Goal: Task Accomplishment & Management: Use online tool/utility

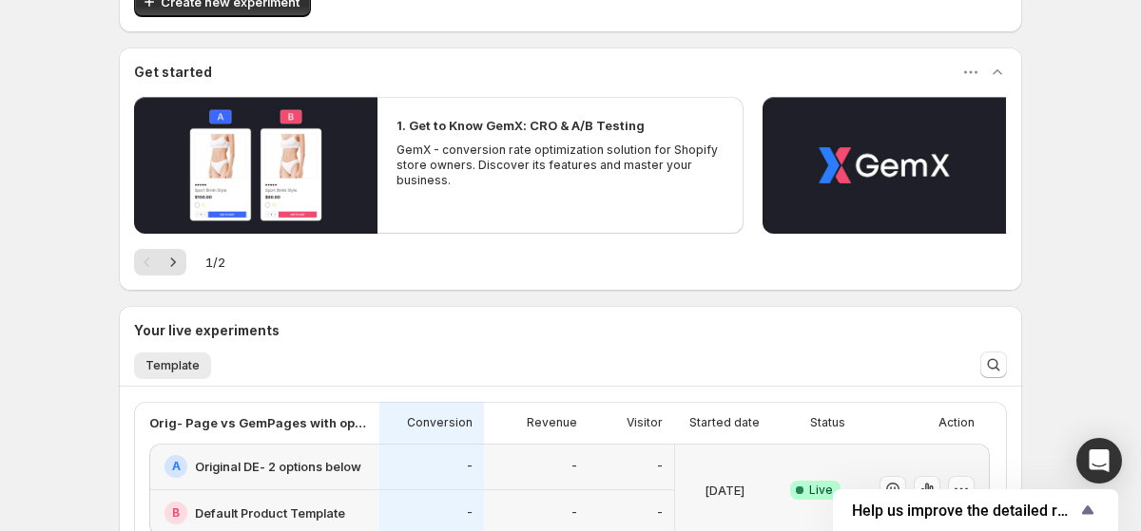
scroll to position [344, 0]
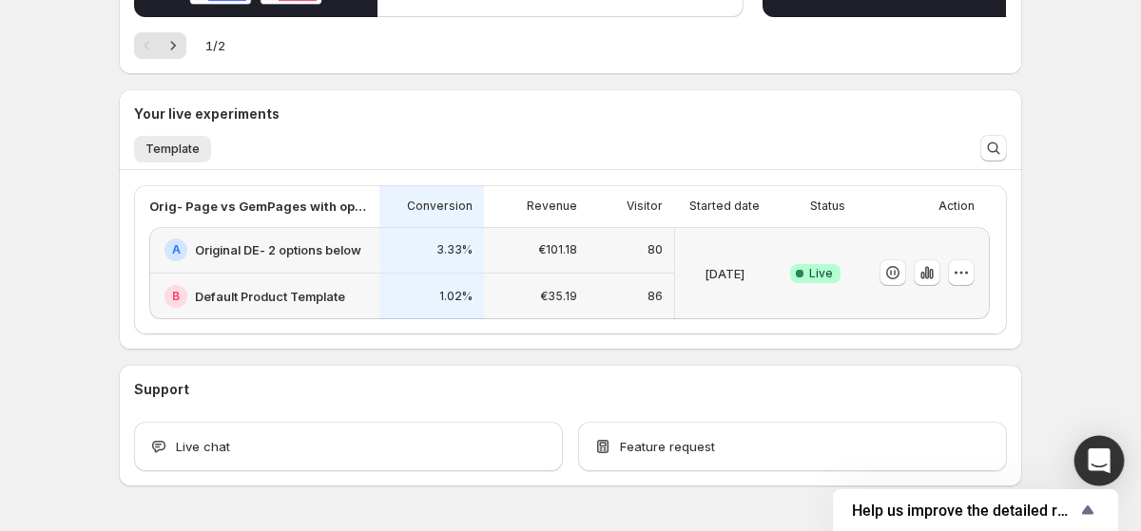
click at [1101, 453] on icon "Open Intercom Messenger" at bounding box center [1099, 461] width 22 height 25
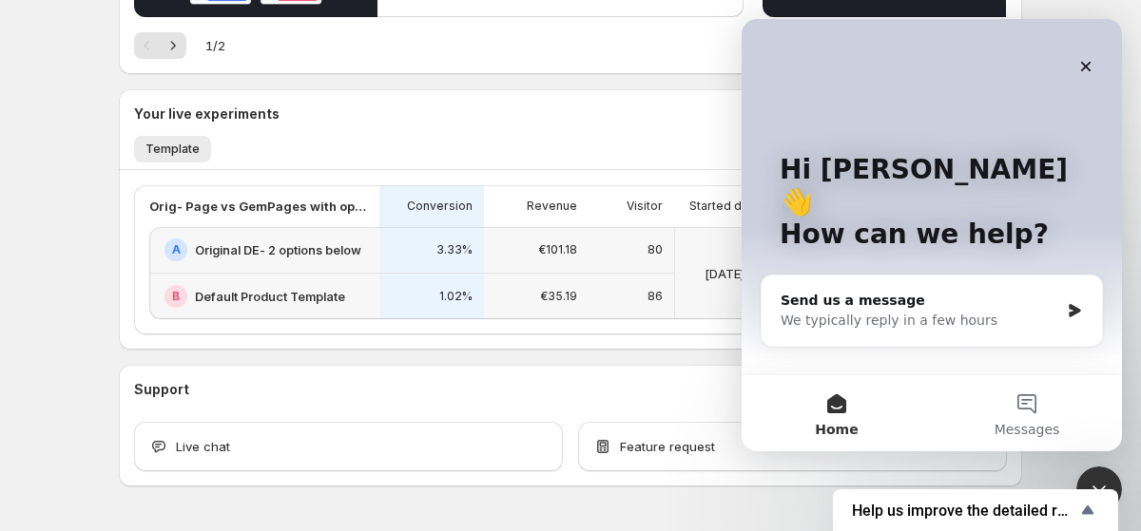
scroll to position [0, 0]
click at [968, 311] on div "We typically reply in a few hours" at bounding box center [920, 321] width 279 height 20
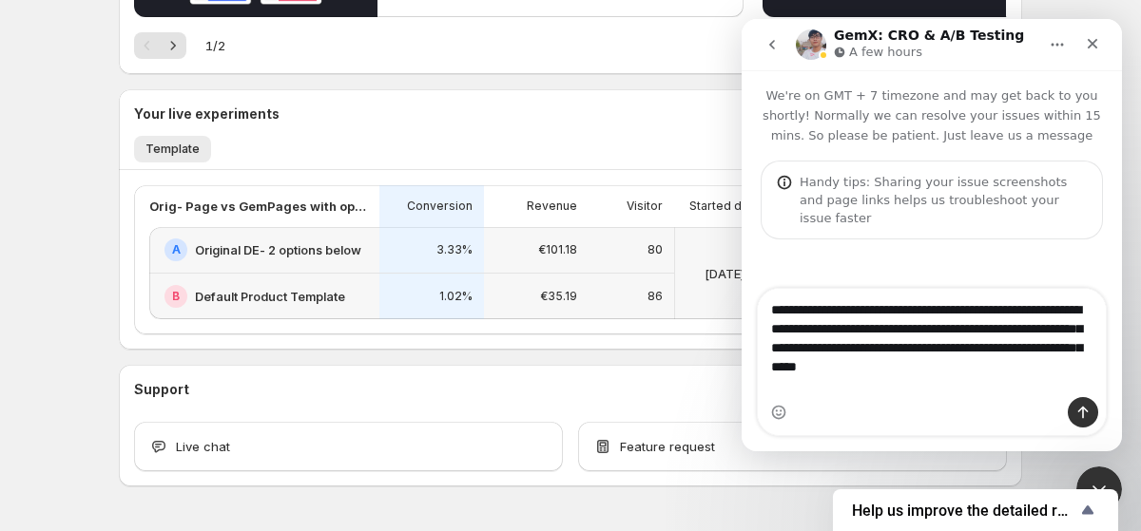
type textarea "**********"
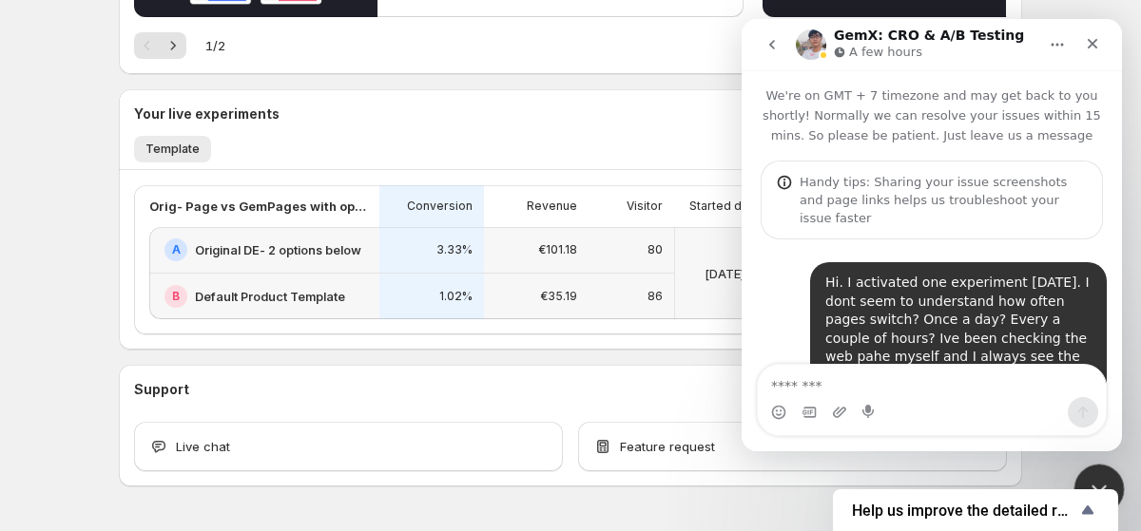
click at [1102, 472] on div "Close Intercom Messenger" at bounding box center [1096, 487] width 46 height 46
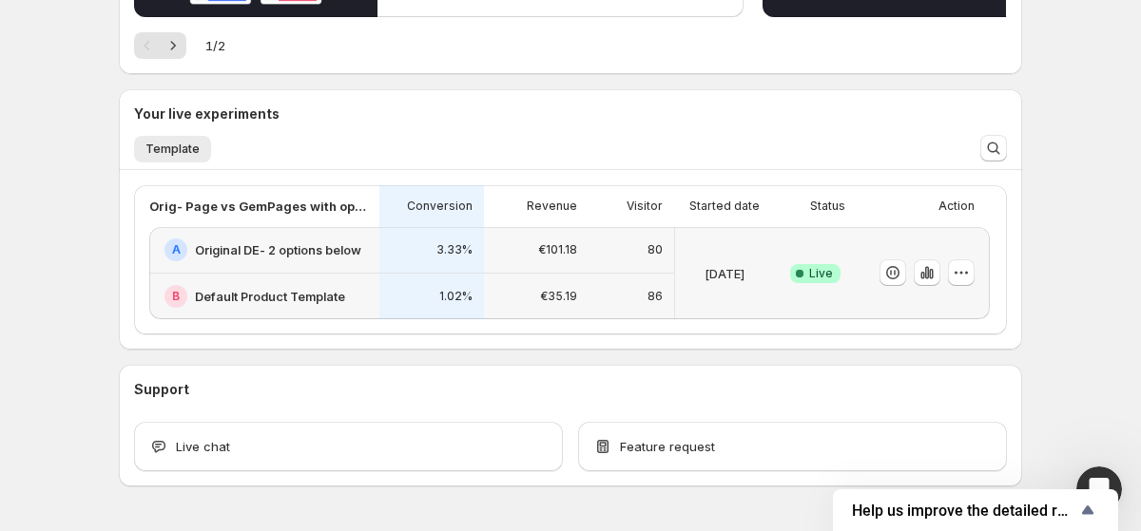
click at [318, 301] on h2 "Default Product Template" at bounding box center [270, 296] width 150 height 19
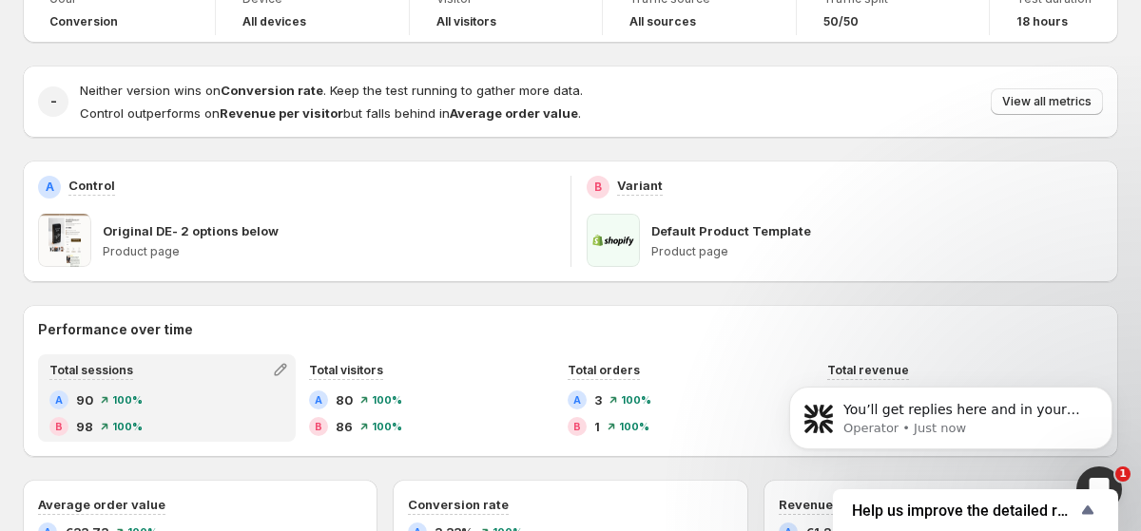
scroll to position [140, 0]
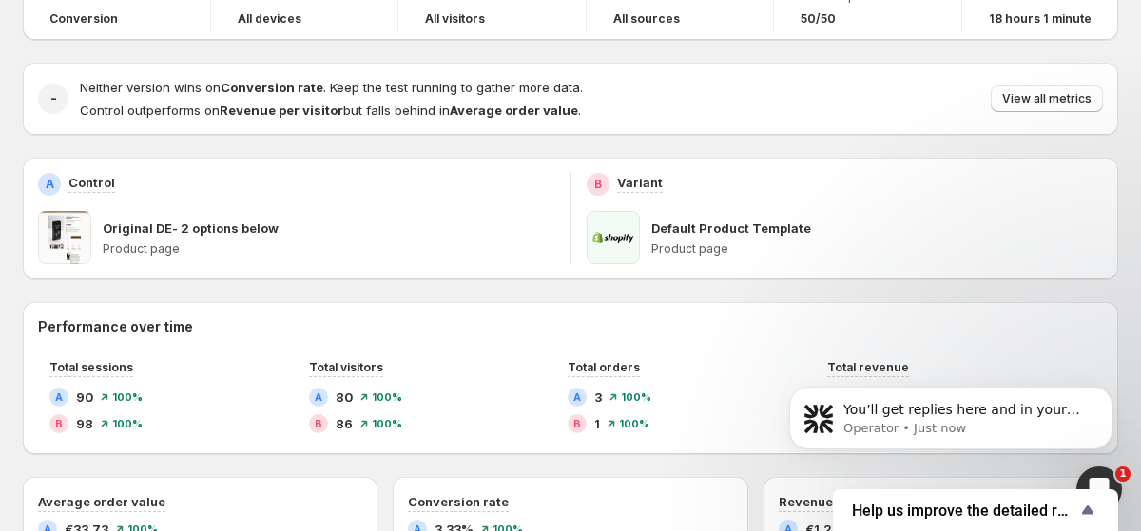
click at [626, 240] on span at bounding box center [613, 237] width 53 height 53
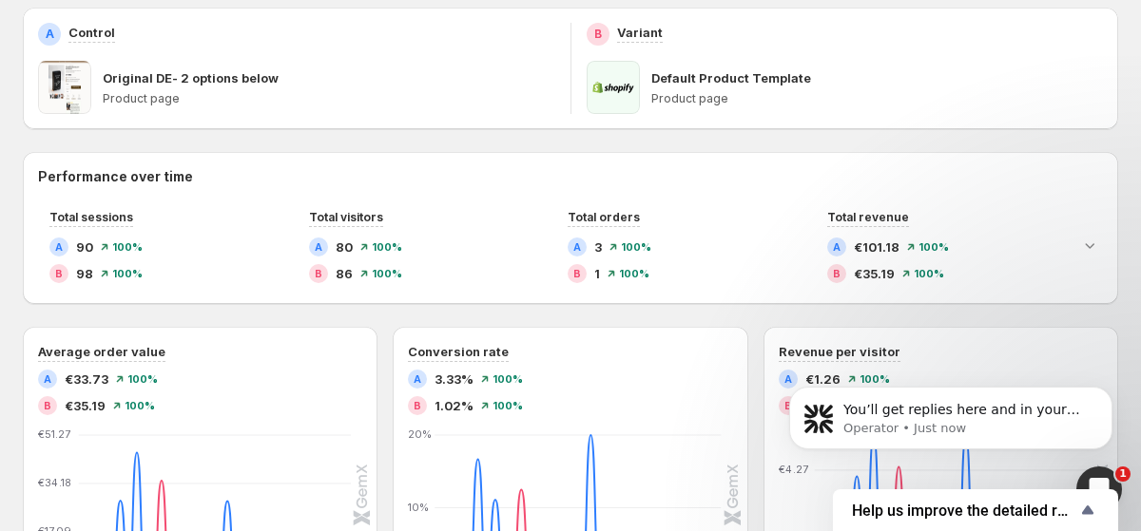
scroll to position [325, 0]
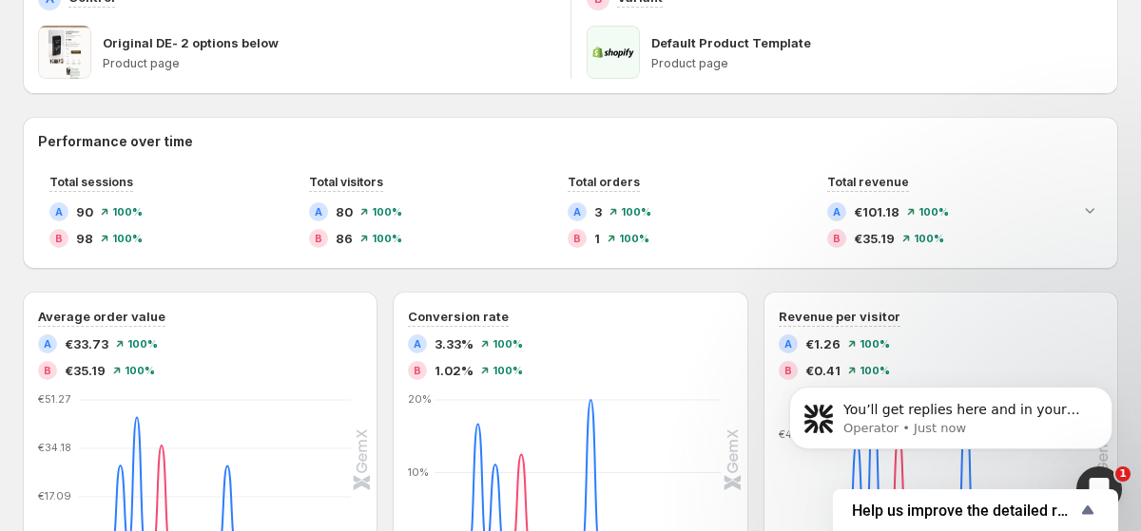
click at [678, 65] on p "Product page" at bounding box center [877, 63] width 453 height 15
click at [683, 44] on p "Default Product Template" at bounding box center [731, 42] width 160 height 19
click at [638, 44] on span at bounding box center [613, 52] width 53 height 53
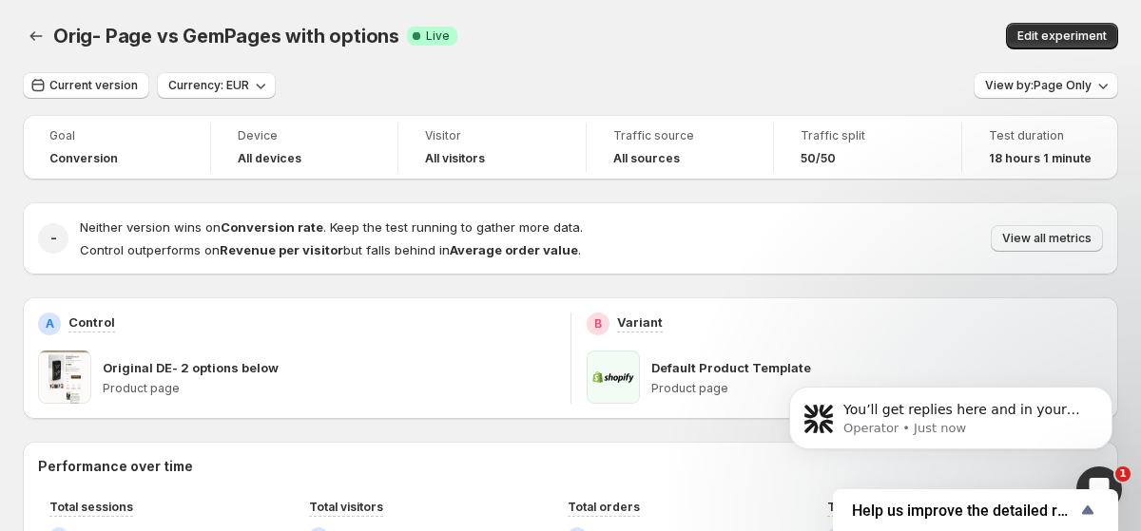
scroll to position [1, 0]
click at [1098, 85] on icon "button" at bounding box center [1102, 84] width 19 height 19
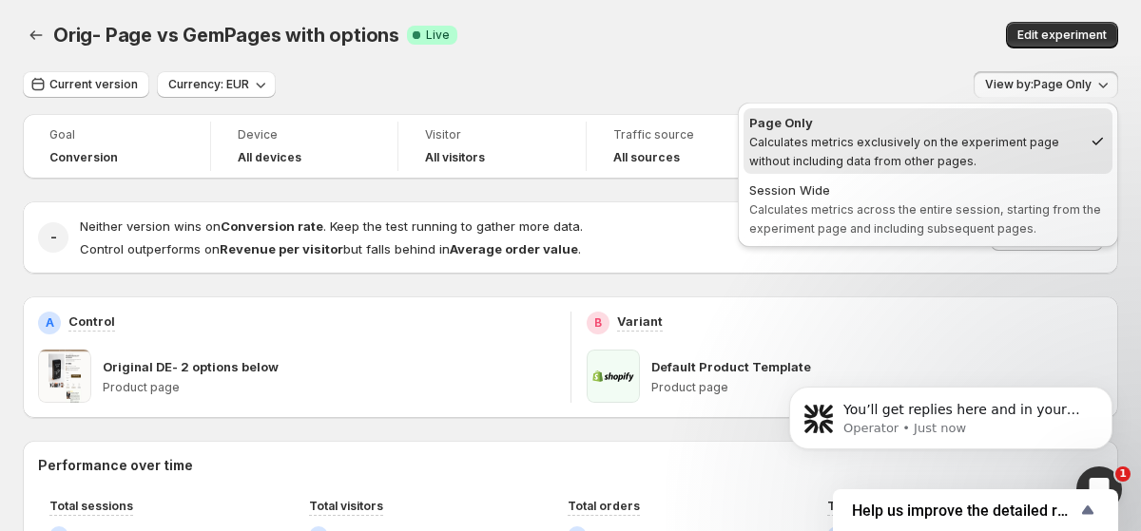
click at [935, 34] on div "Edit experiment" at bounding box center [927, 35] width 383 height 27
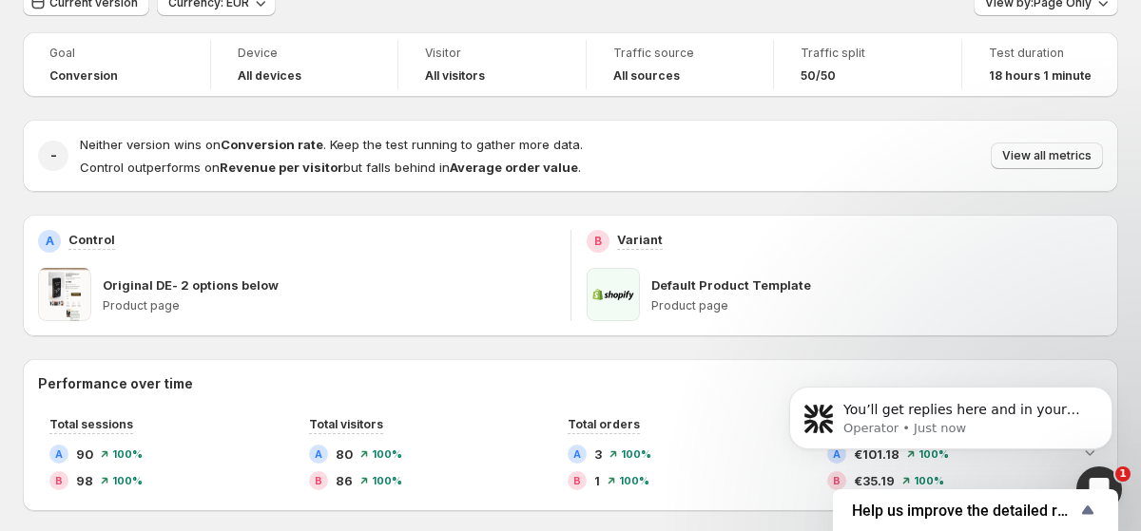
scroll to position [0, 0]
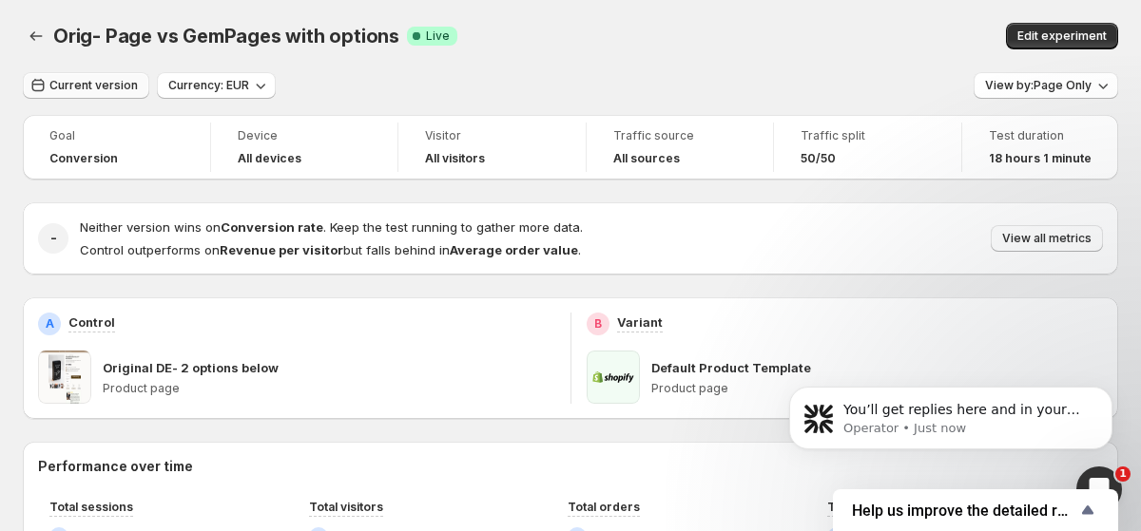
click at [105, 90] on span "Current version" at bounding box center [93, 85] width 88 height 15
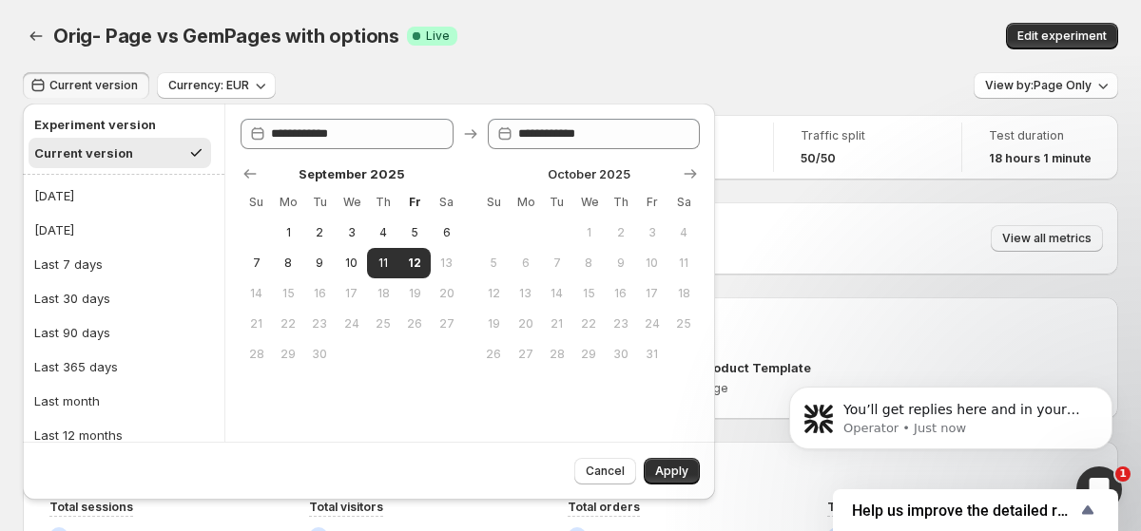
click at [543, 48] on div "Orig- Page vs GemPages with options Success Complete Live" at bounding box center [386, 36] width 667 height 27
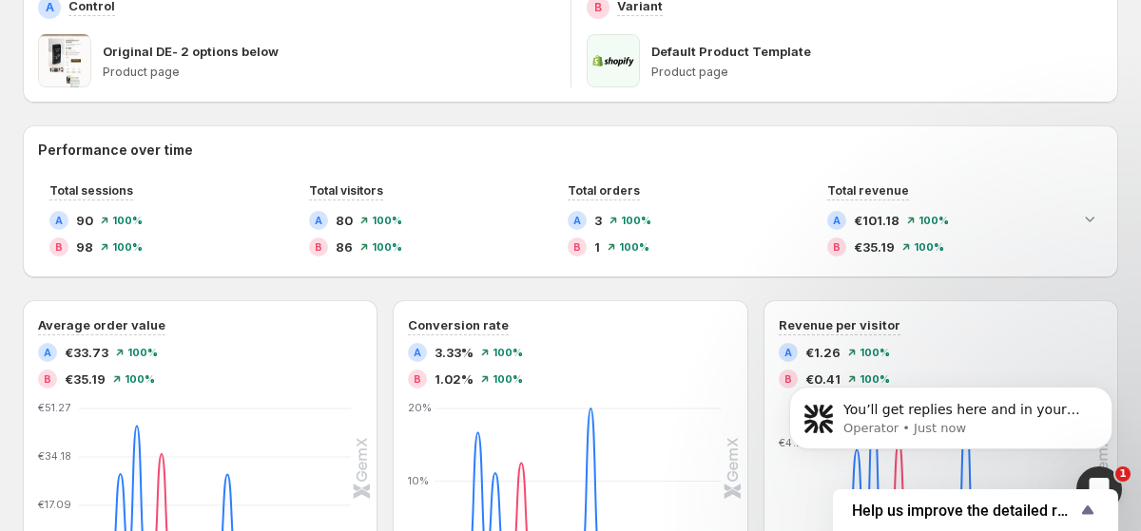
scroll to position [315, 0]
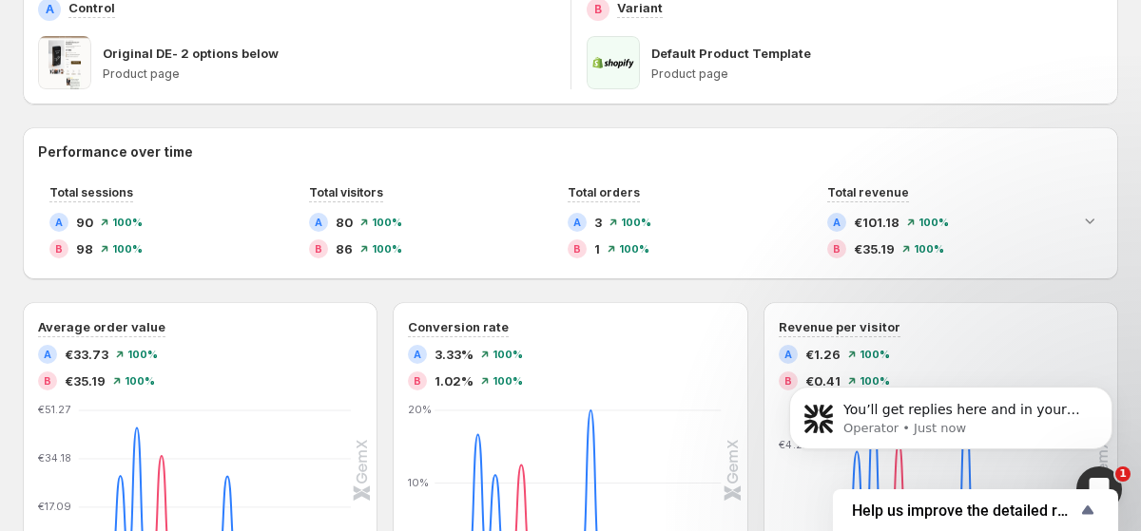
click at [617, 70] on span at bounding box center [613, 62] width 53 height 53
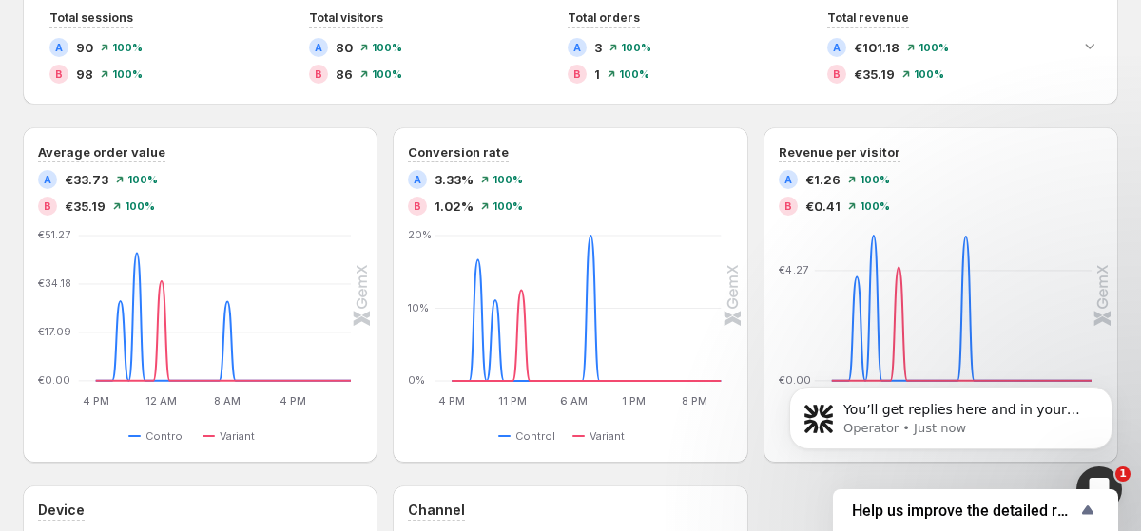
scroll to position [0, 0]
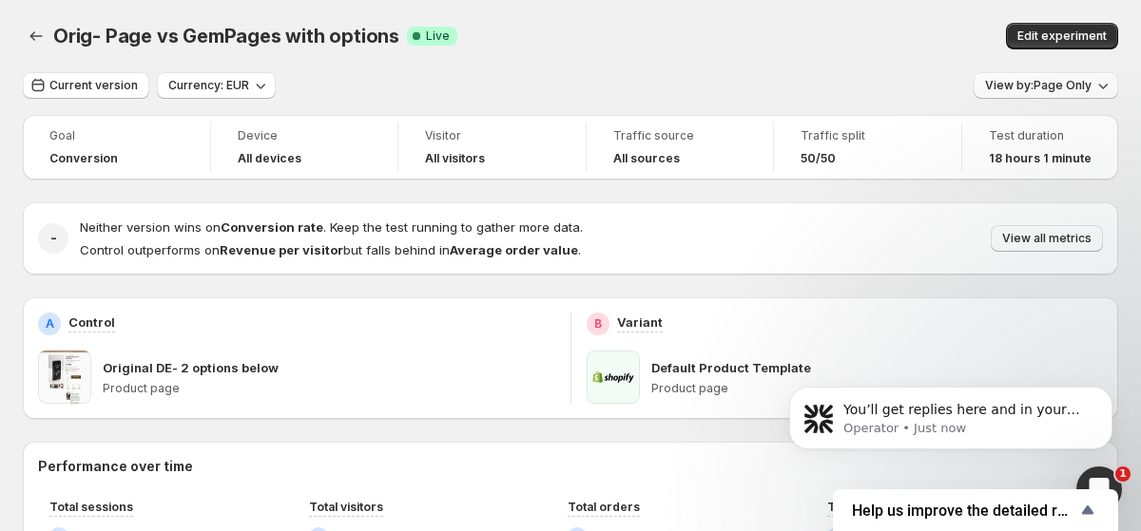
click at [1106, 76] on button "View by: Page Only" at bounding box center [1046, 85] width 145 height 27
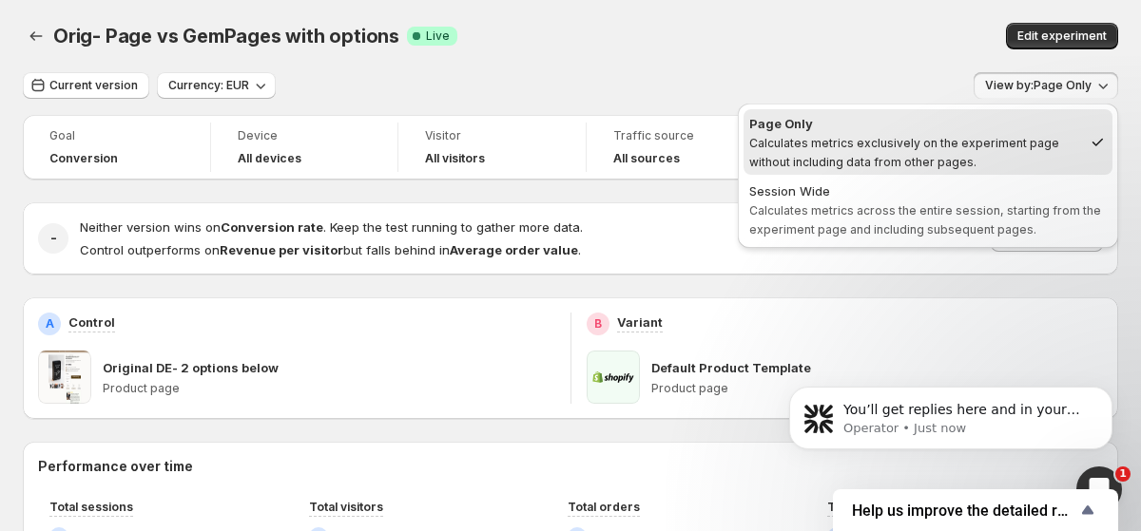
click at [756, 46] on div "Edit experiment" at bounding box center [927, 36] width 383 height 27
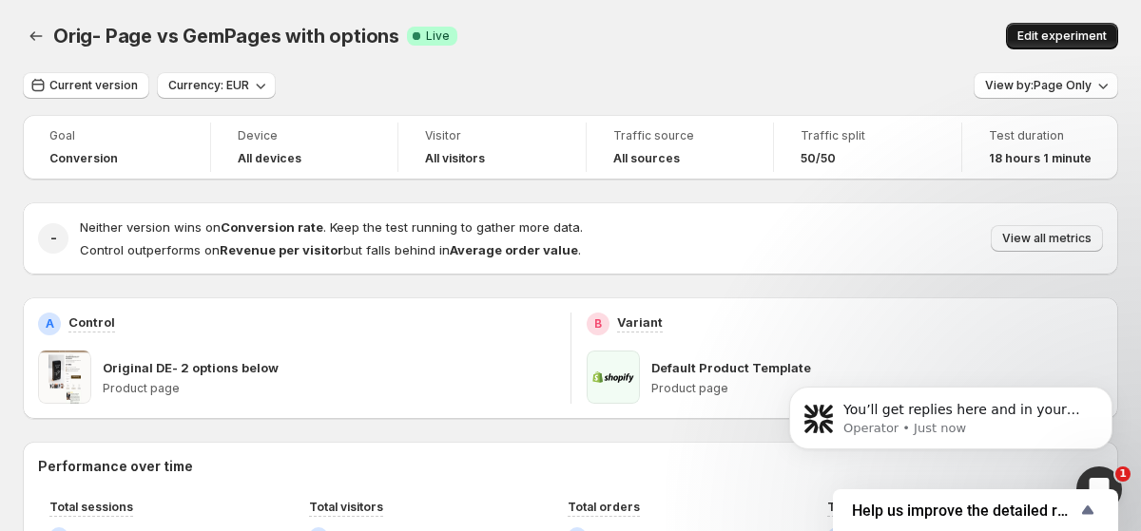
click at [1028, 43] on span "Edit experiment" at bounding box center [1061, 36] width 89 height 15
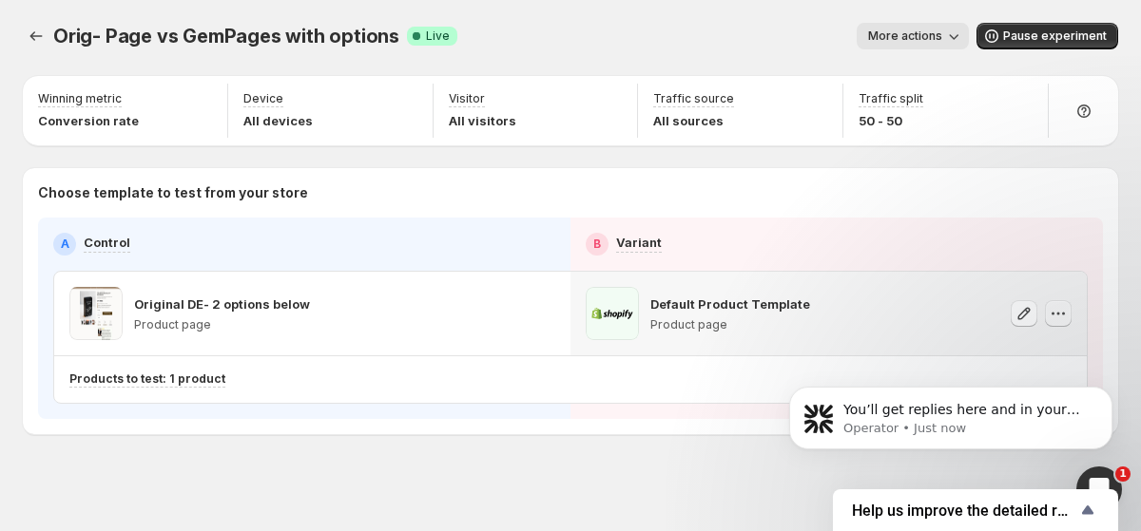
click at [1054, 318] on icon "button" at bounding box center [1058, 313] width 19 height 19
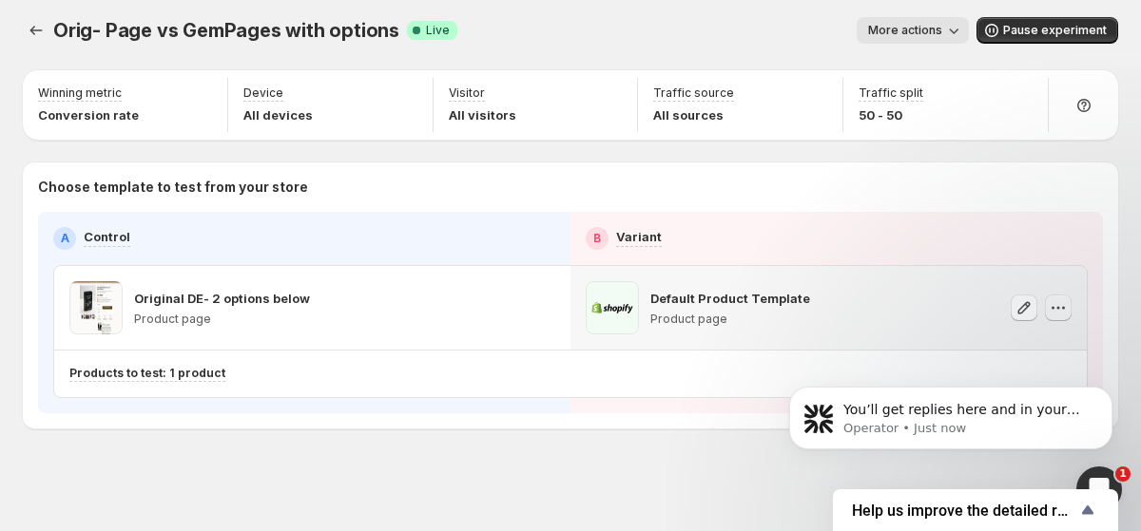
click at [1061, 300] on icon "button" at bounding box center [1058, 308] width 19 height 19
click at [1105, 394] on icon "Dismiss notification" at bounding box center [1106, 392] width 7 height 7
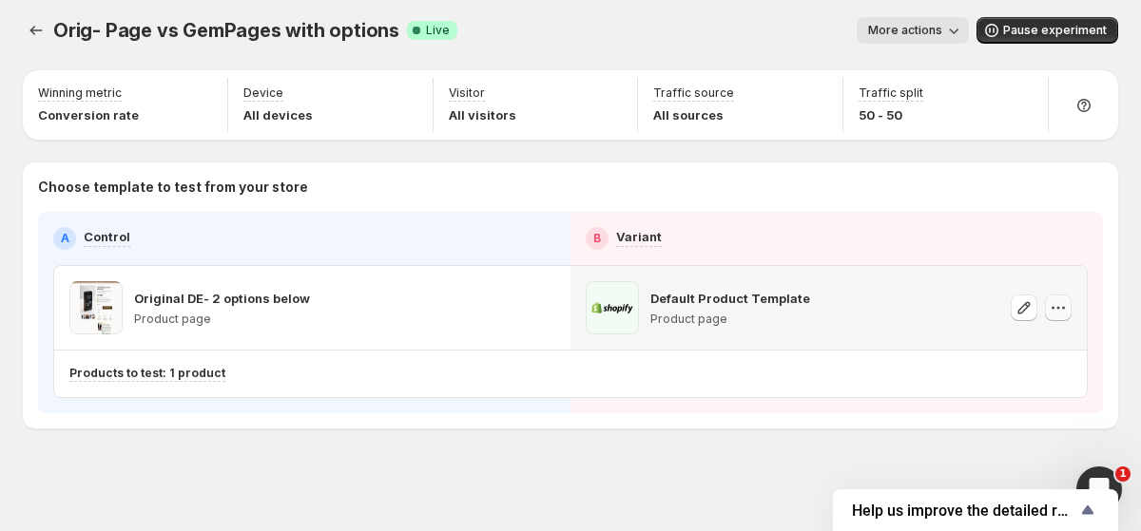
click at [1063, 303] on icon "button" at bounding box center [1058, 308] width 19 height 19
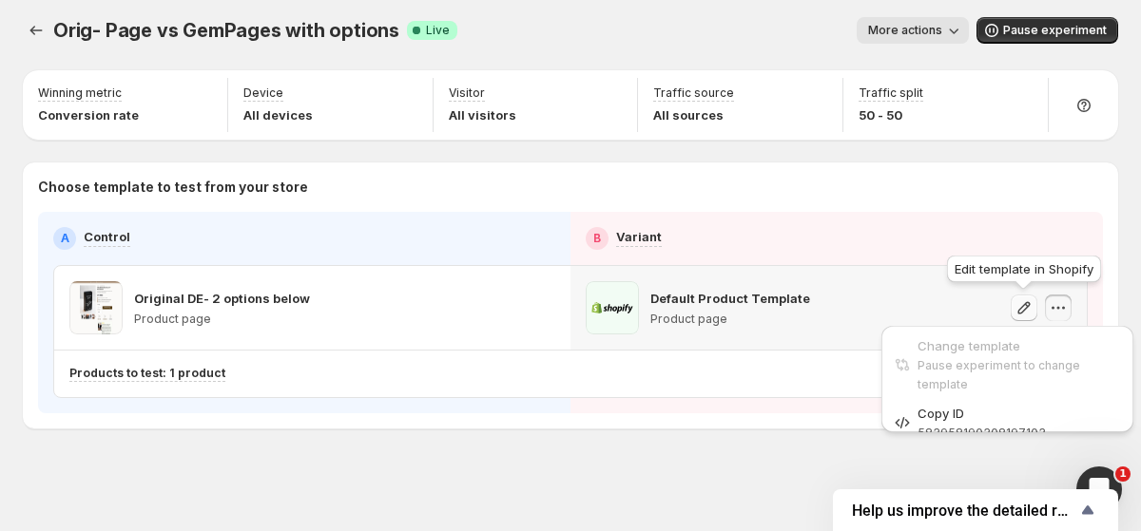
click at [1021, 305] on icon "button" at bounding box center [1023, 308] width 19 height 19
